Goal: Communication & Community: Answer question/provide support

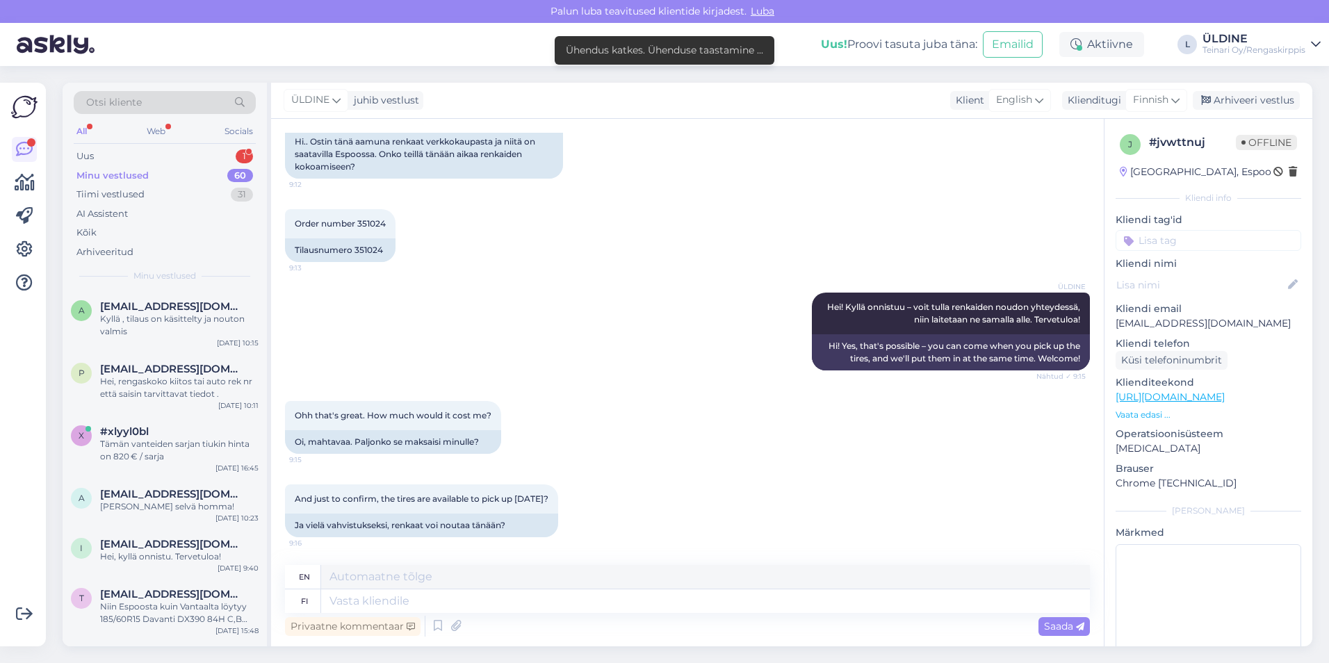
scroll to position [214, 0]
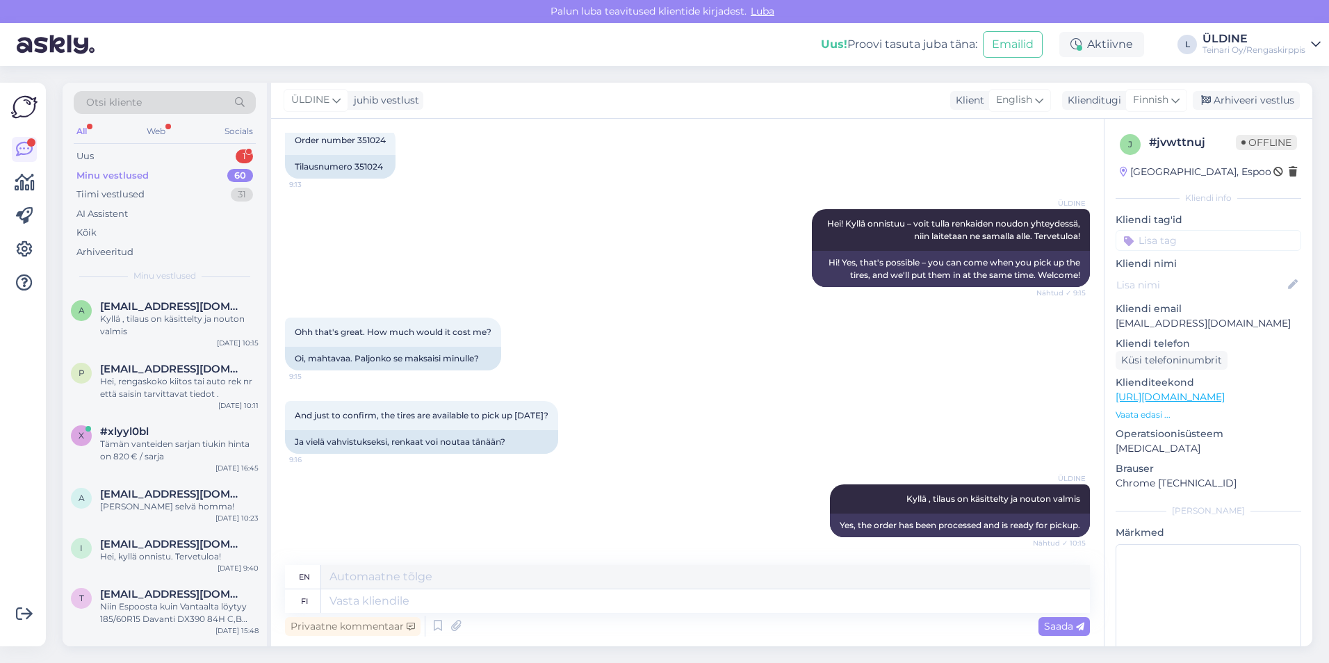
click at [133, 178] on div "Minu vestlused" at bounding box center [112, 176] width 72 height 14
click at [132, 161] on div "Uus 1" at bounding box center [165, 156] width 182 height 19
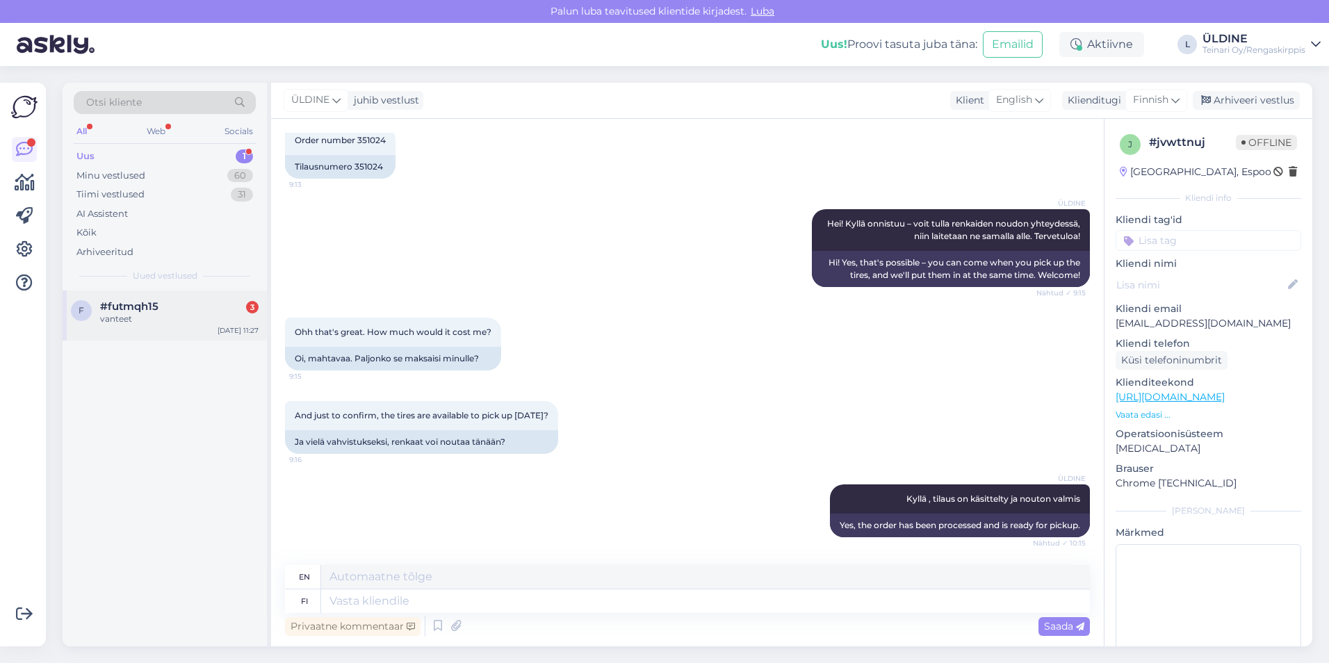
click at [159, 295] on div "f #futmqh15 3 vanteet [DATE] 11:27" at bounding box center [165, 316] width 204 height 50
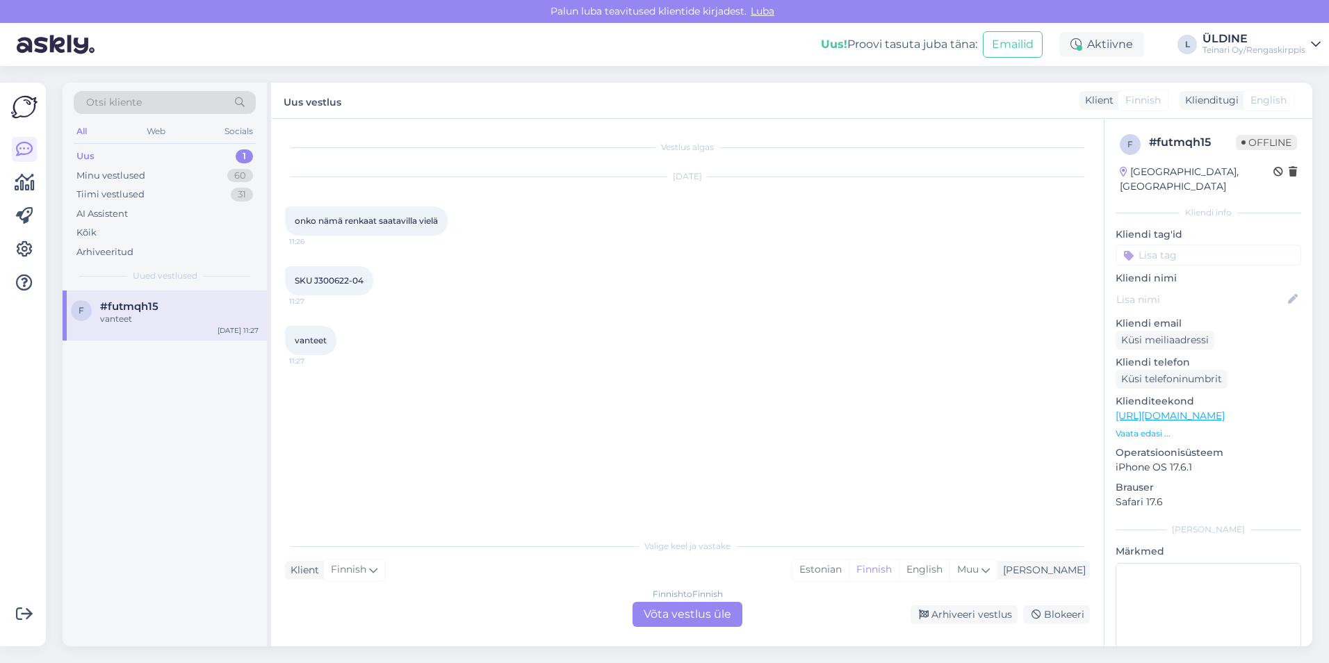
scroll to position [0, 0]
click at [673, 618] on div "Finnish to Finnish Võta vestlus üle" at bounding box center [687, 614] width 110 height 25
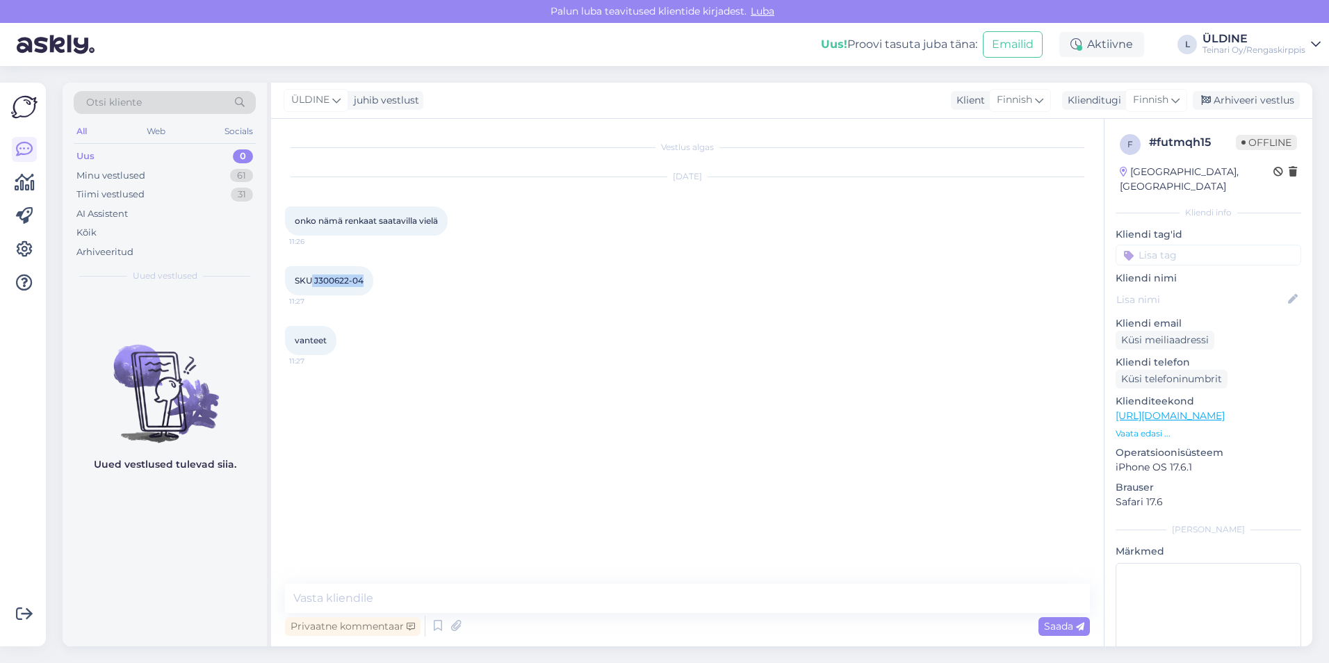
drag, startPoint x: 313, startPoint y: 282, endPoint x: 362, endPoint y: 283, distance: 49.4
click at [362, 283] on span "SKU J300622-04" at bounding box center [329, 280] width 69 height 10
drag, startPoint x: 362, startPoint y: 283, endPoint x: 354, endPoint y: 282, distance: 8.4
copy span "J300622-04"
click at [536, 534] on div "Vestlus algas [DATE] onko nämä renkaat saatavilla vielä 11:26 SKU J300622-04 11…" at bounding box center [693, 352] width 817 height 439
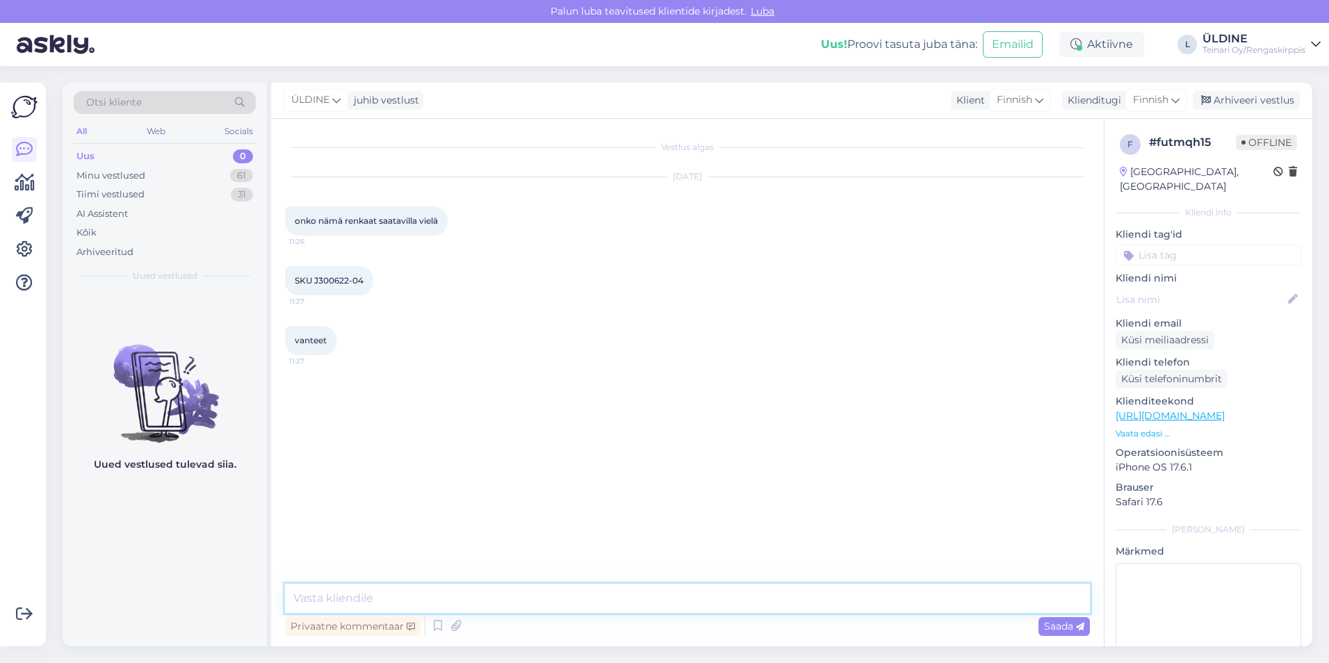
click at [395, 588] on textarea at bounding box center [687, 598] width 805 height 29
paste textarea "VANTAA, Tiilenlyöjänkuja 2, 01720: 4"
type textarea "Hei kyllä on saatavilla. VANTAA, [GEOGRAPHIC_DATA] 2, 01720: 4"
click at [1050, 621] on span "Saada" at bounding box center [1064, 626] width 40 height 13
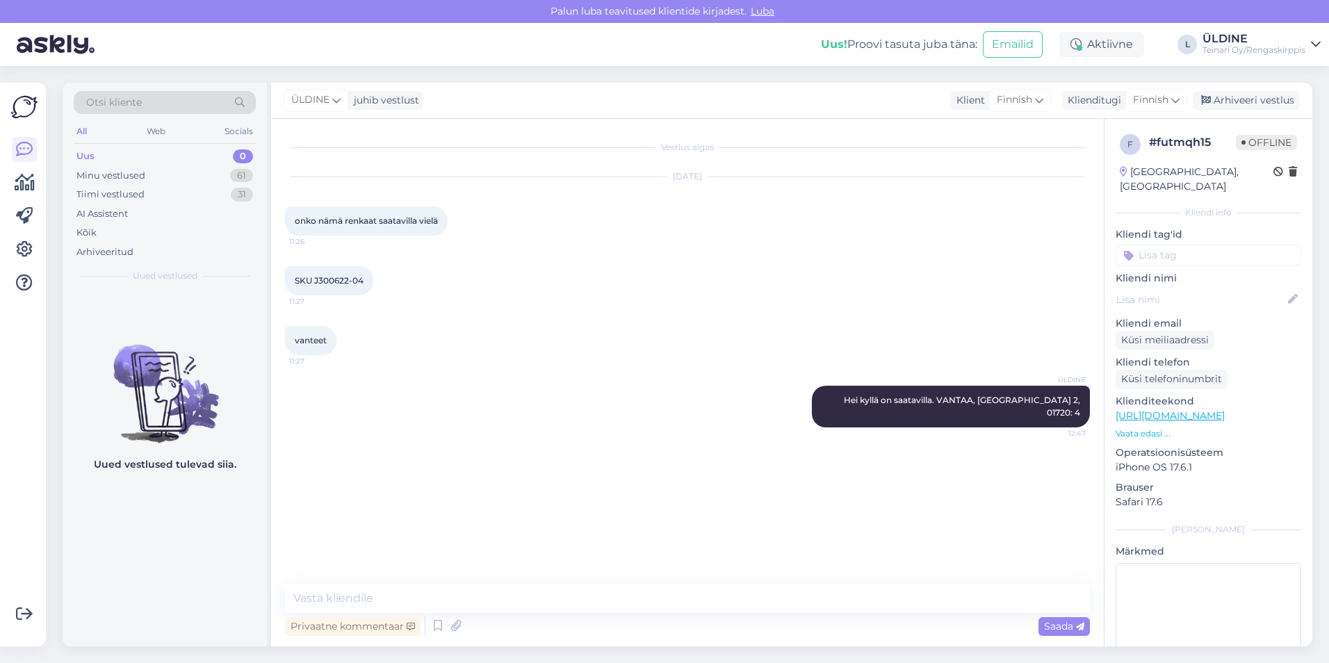
click at [115, 153] on div "Uus 0" at bounding box center [165, 156] width 182 height 19
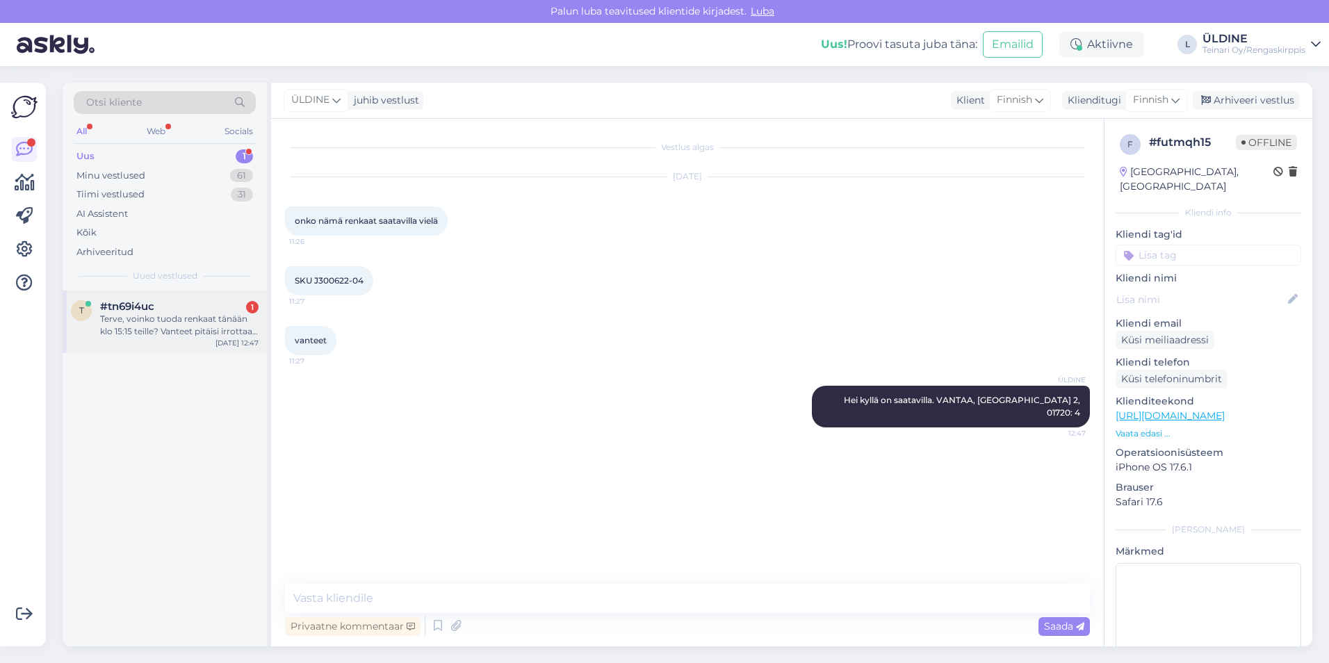
click at [203, 315] on div "Terve, voinko tuoda renkaat tänään klo 15:15 teille? Vanteet pitäisi irrottaa r…" at bounding box center [179, 325] width 158 height 25
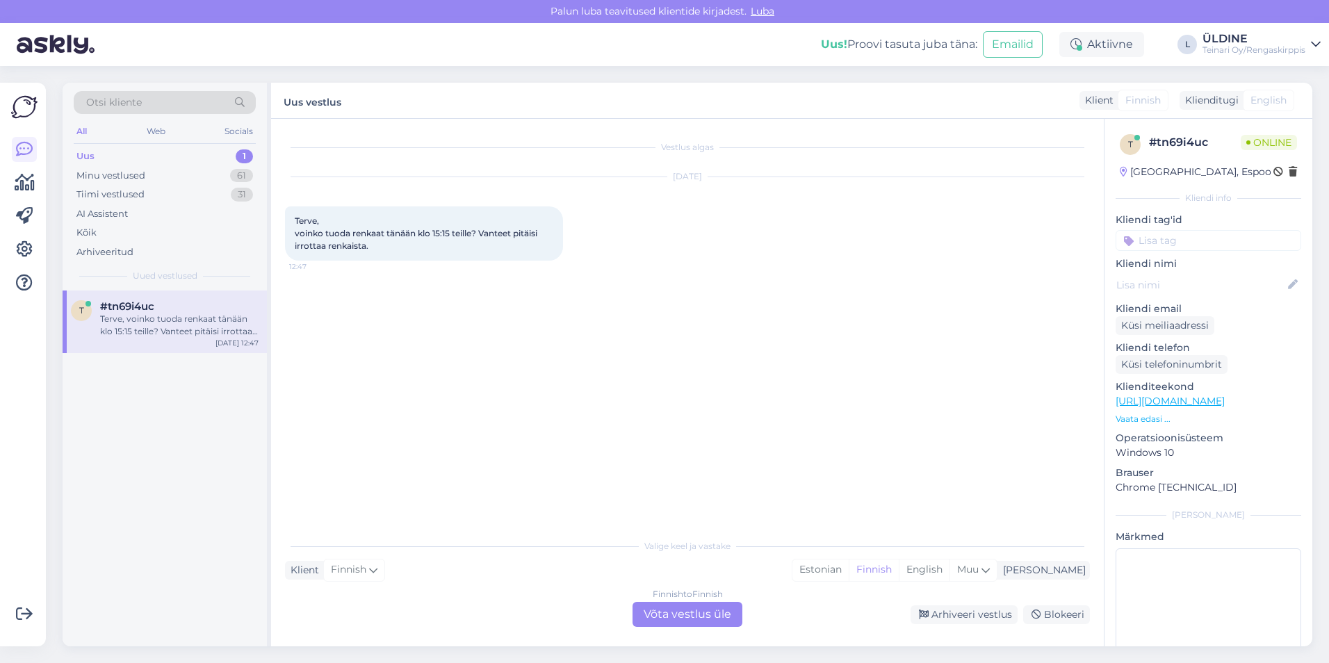
click at [655, 607] on div "Finnish to Finnish Võta vestlus üle" at bounding box center [687, 614] width 110 height 25
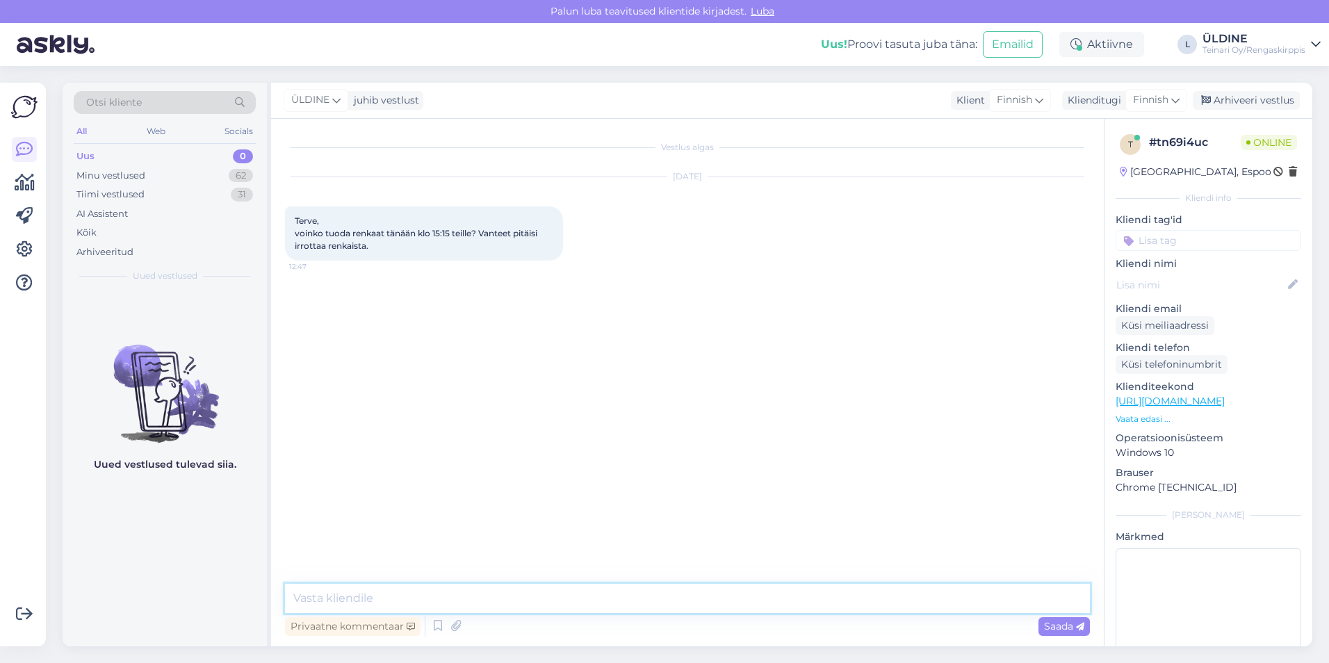
click at [387, 594] on textarea at bounding box center [687, 598] width 805 height 29
type textarea "Hei, kyllä. Tervetuloa!"
click at [1062, 625] on span "Saada" at bounding box center [1064, 626] width 40 height 13
click at [484, 477] on div "Vestlus algas [DATE] Terve, voinko tuoda renkaat tänään klo 15:15 teille? Vante…" at bounding box center [693, 352] width 817 height 439
click at [505, 482] on div "Vestlus algas [DATE] Terve, voinko tuoda renkaat tänään klo 15:15 teille? Vante…" at bounding box center [693, 352] width 817 height 439
